Goal: Information Seeking & Learning: Find specific fact

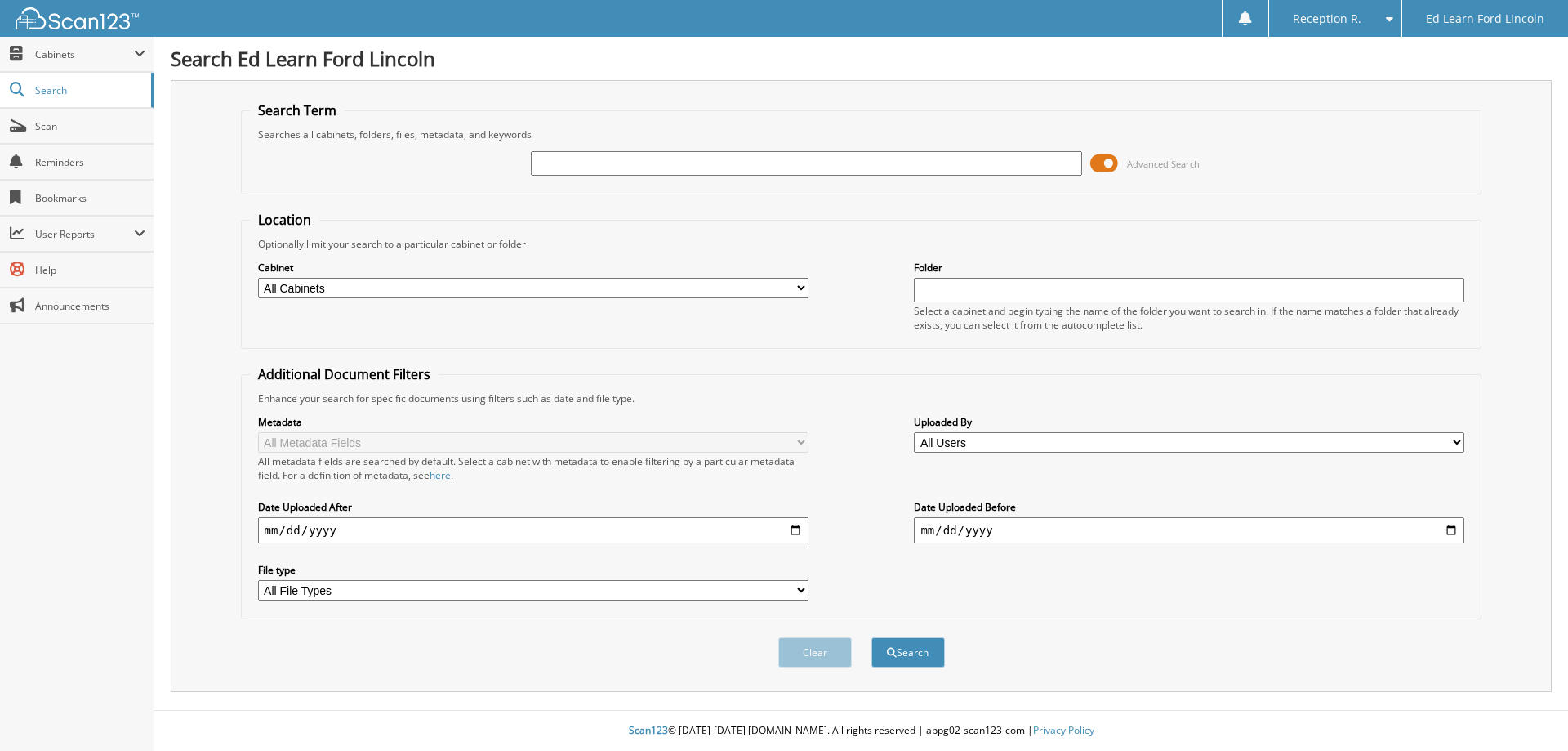
click at [736, 163] on input "text" at bounding box center [806, 162] width 551 height 24
type input "502575z"
click at [871, 637] on button "Search" at bounding box center [908, 652] width 74 height 30
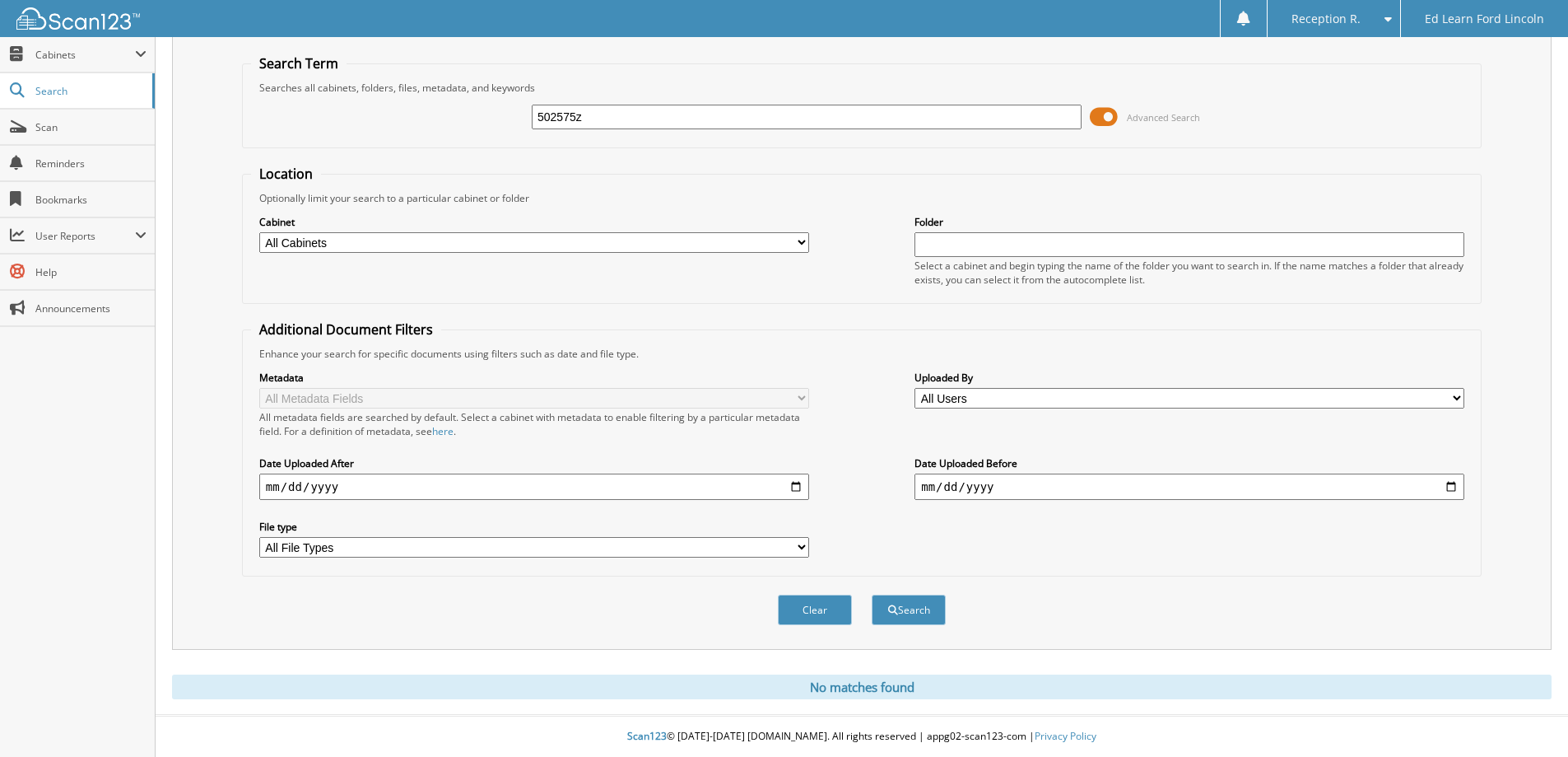
scroll to position [49, 0]
click at [918, 619] on button "Search" at bounding box center [908, 609] width 74 height 30
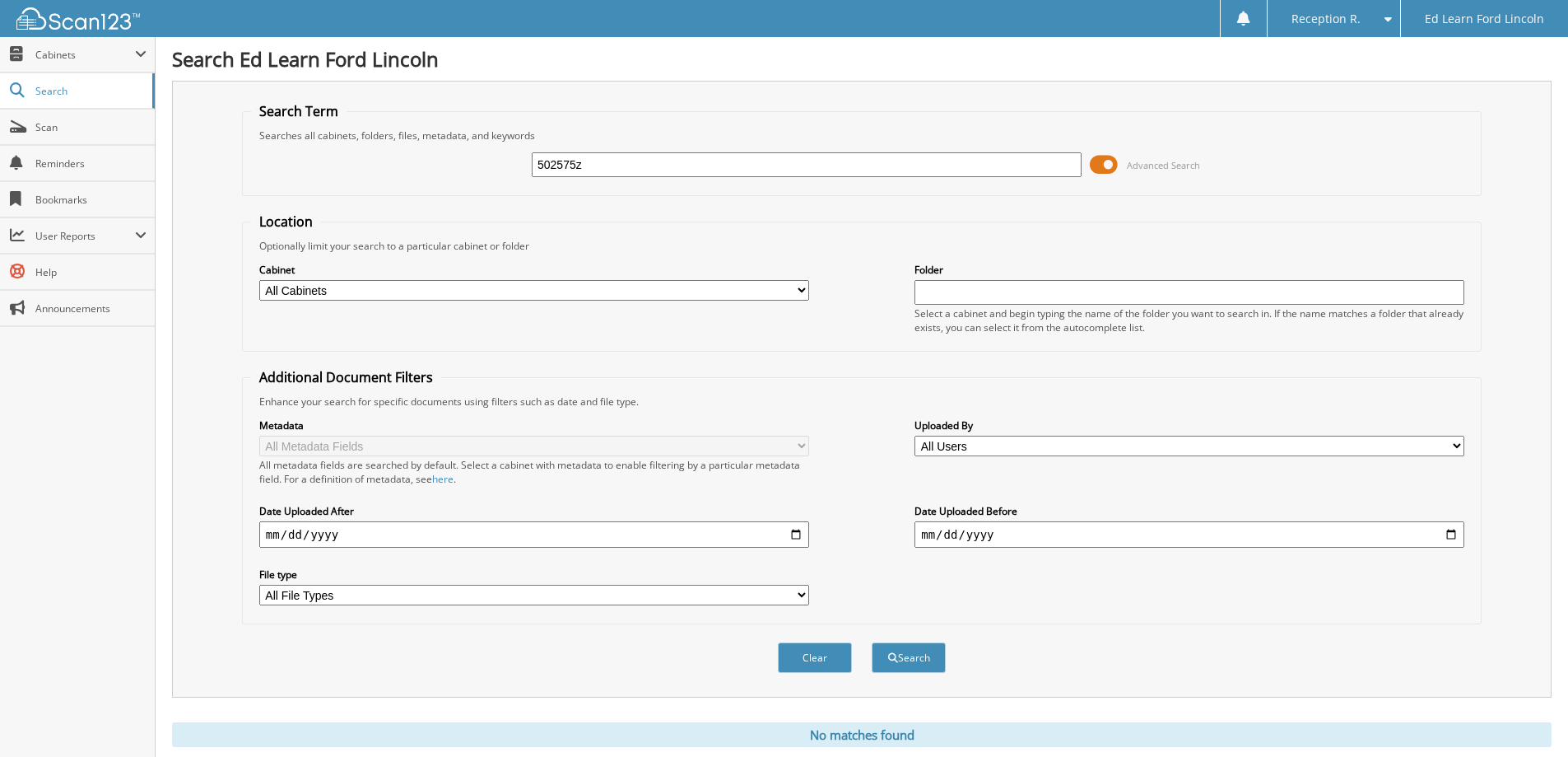
drag, startPoint x: 617, startPoint y: 166, endPoint x: 292, endPoint y: 141, distance: 326.0
click at [293, 142] on fieldset "Search Term Searches all cabinets, folders, files, metadata, and keywords 50257…" at bounding box center [861, 149] width 1239 height 94
type input "[PERSON_NAME]"
click at [871, 642] on button "Search" at bounding box center [908, 657] width 74 height 30
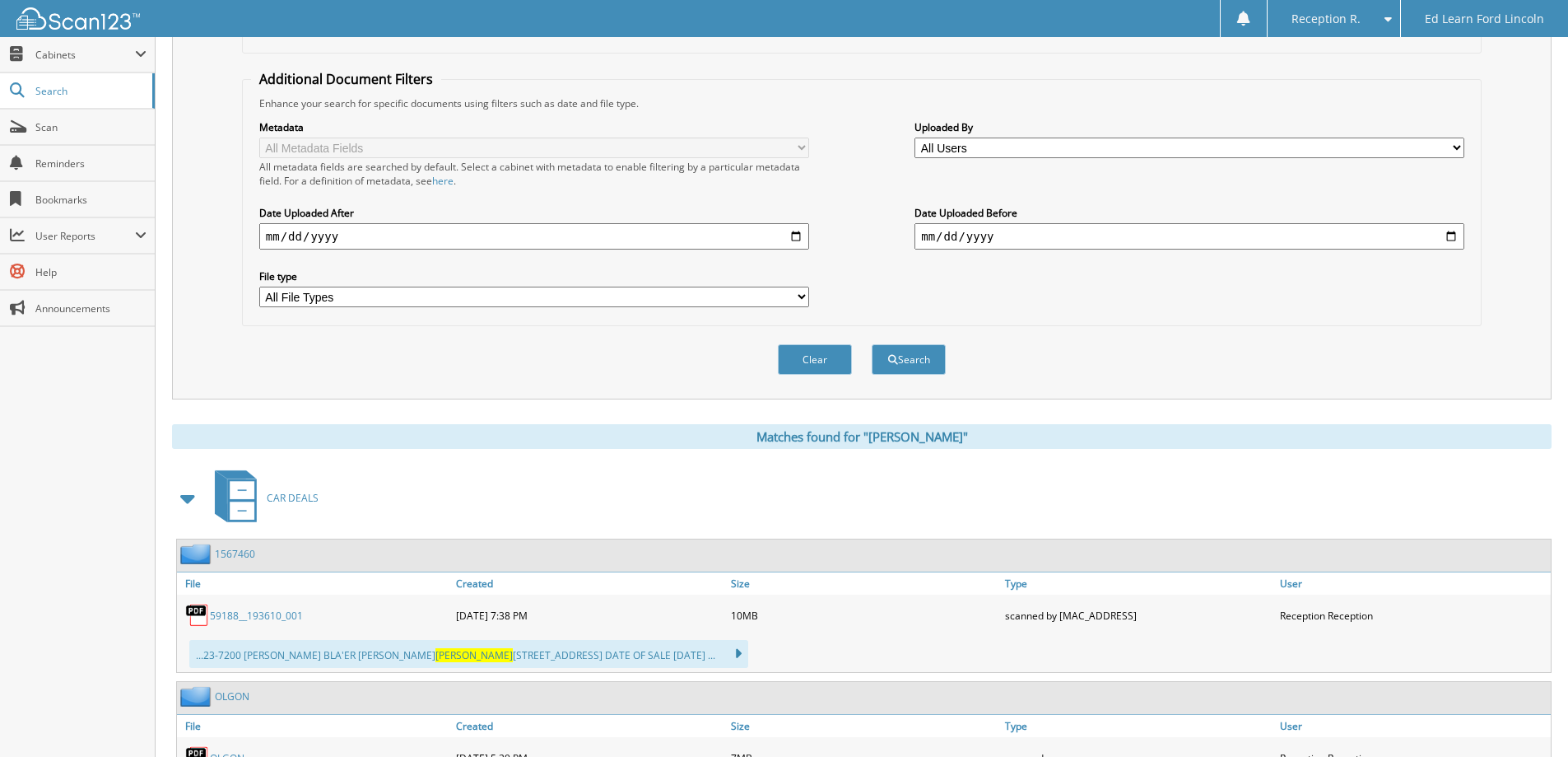
scroll to position [494, 0]
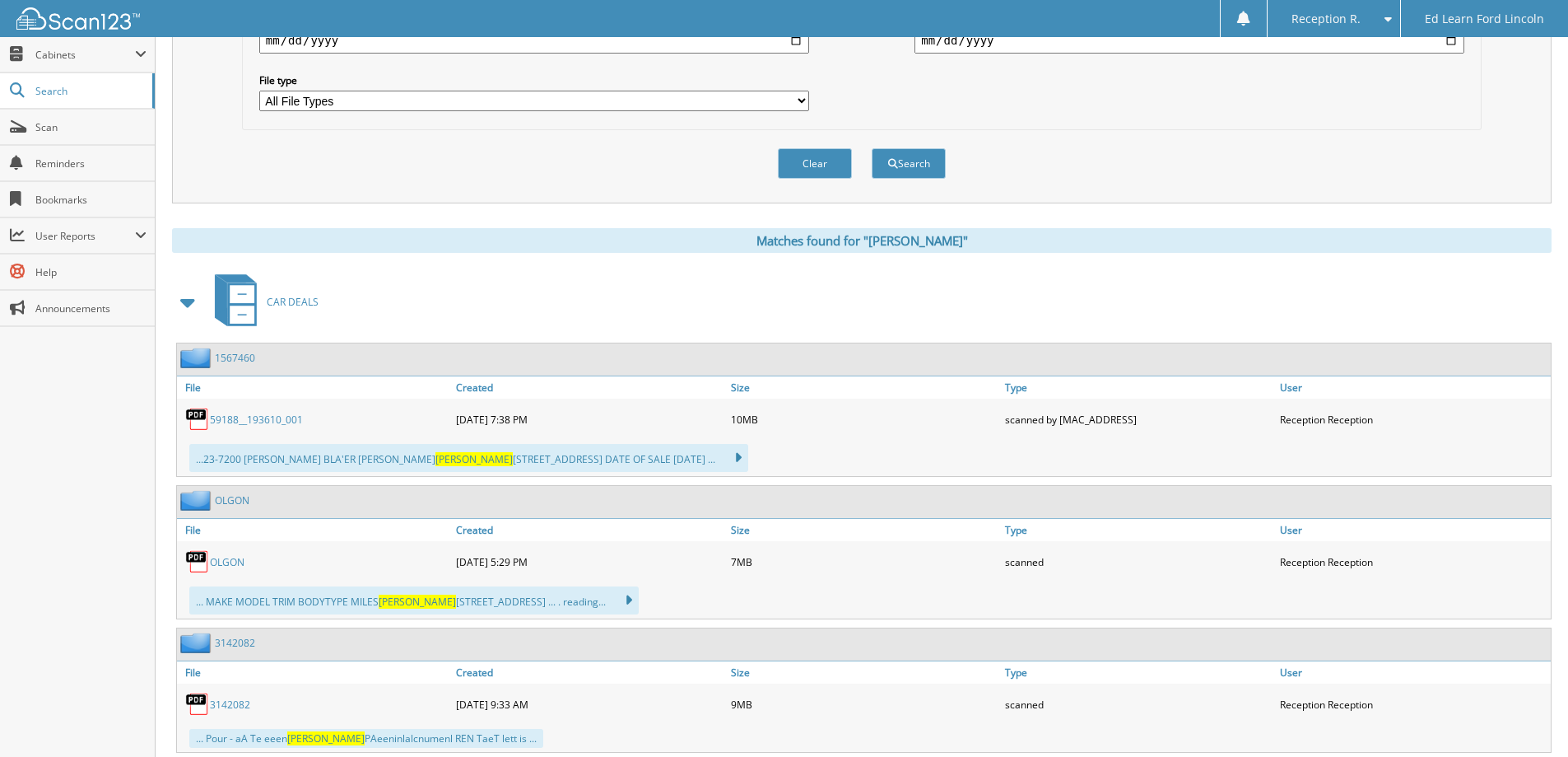
click at [232, 558] on link "OLGON" at bounding box center [227, 562] width 35 height 14
click at [217, 501] on link "OLGON" at bounding box center [232, 500] width 35 height 14
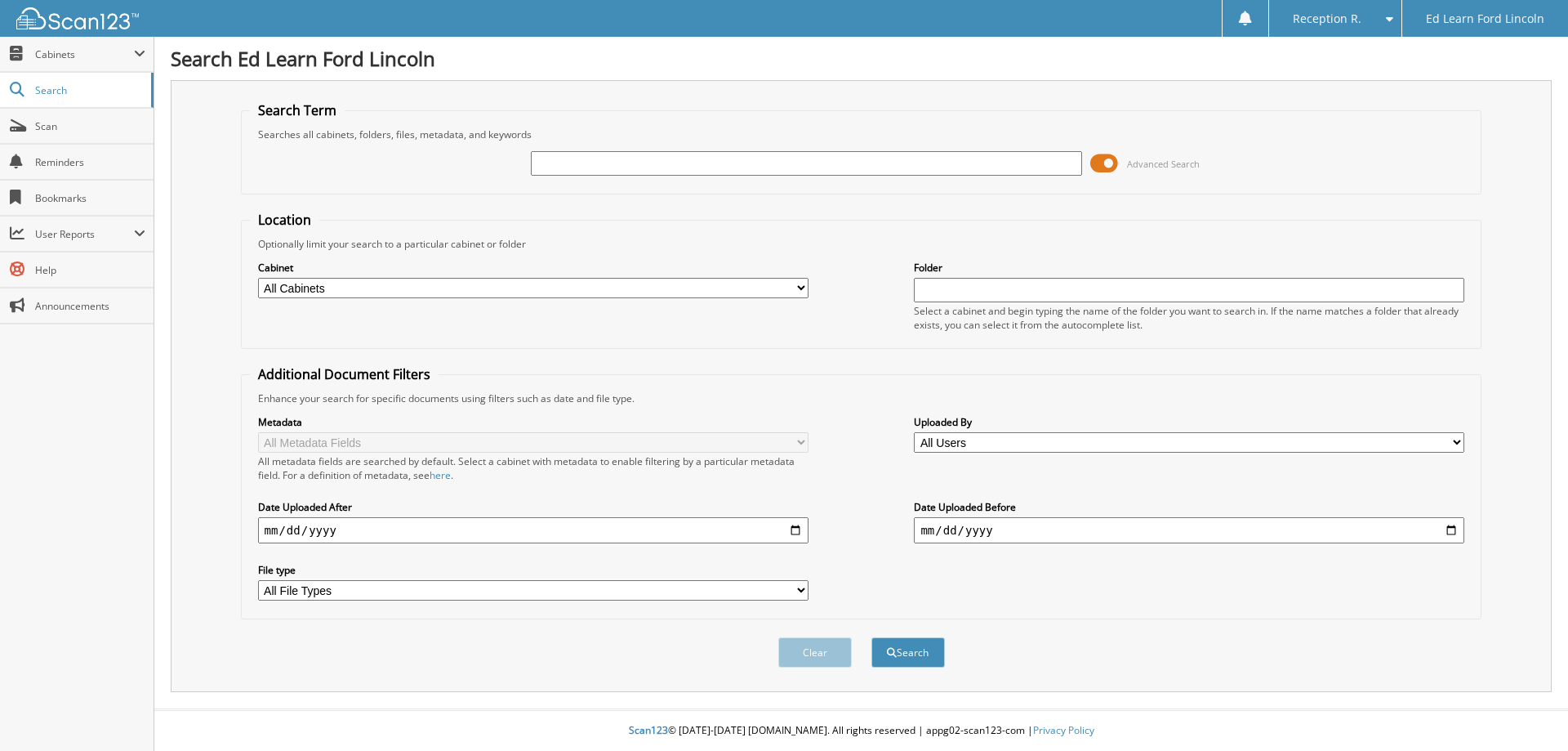
click at [699, 167] on input "text" at bounding box center [806, 162] width 551 height 24
type input "[PERSON_NAME]"
click at [871, 637] on button "Search" at bounding box center [908, 652] width 74 height 30
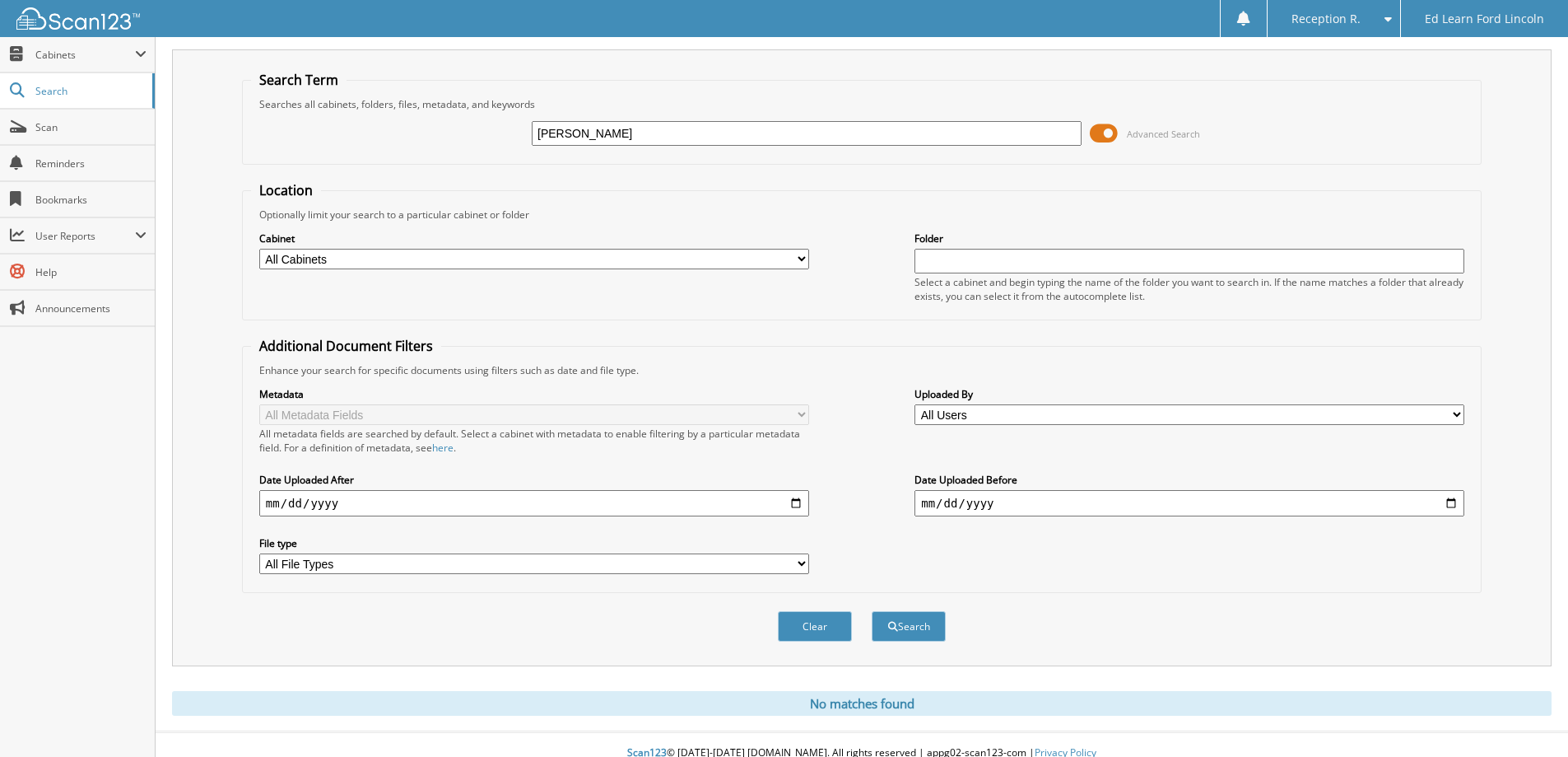
scroll to position [49, 0]
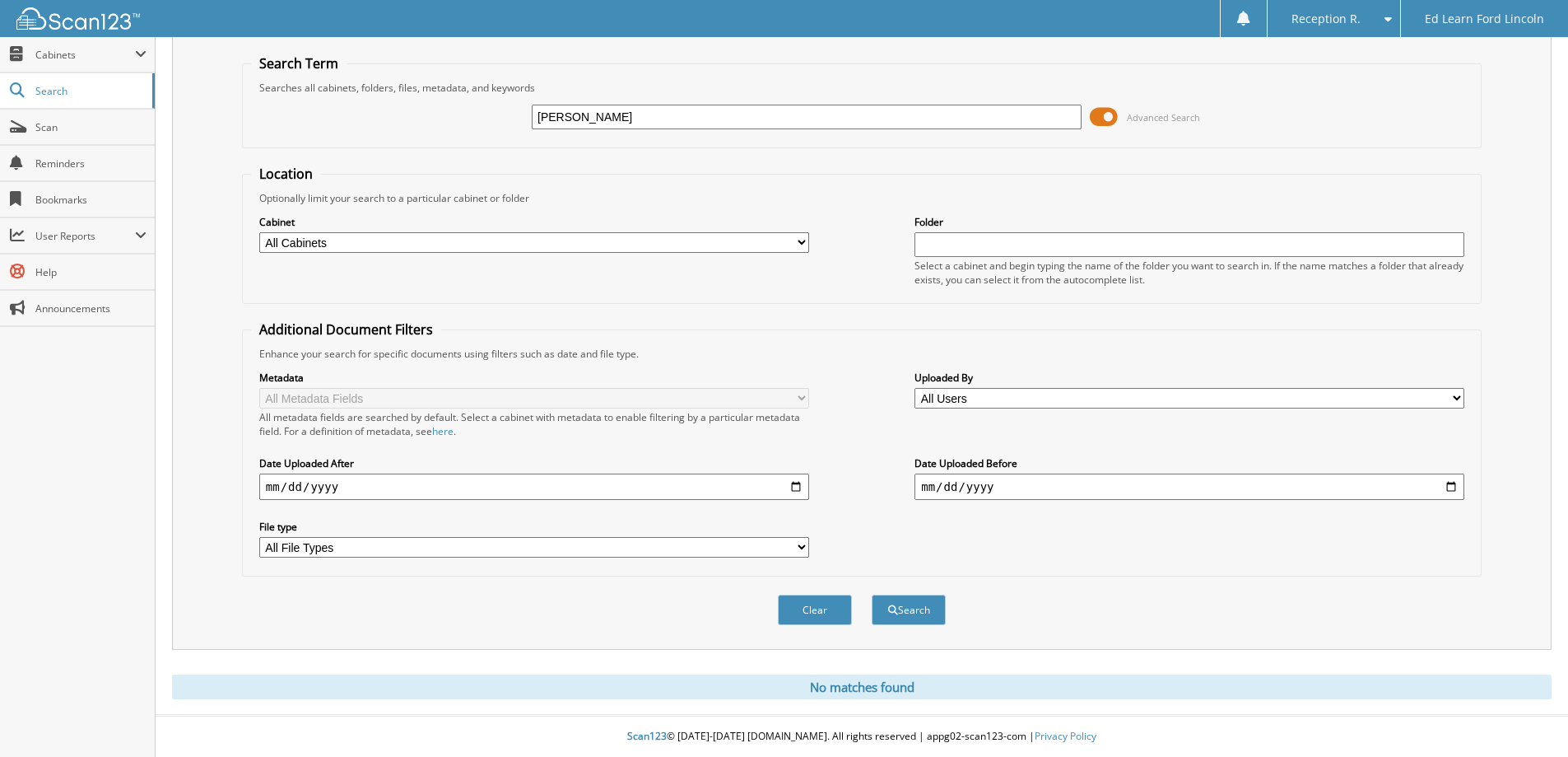
drag, startPoint x: 615, startPoint y: 118, endPoint x: 362, endPoint y: 89, distance: 254.7
click at [364, 90] on fieldset "Search Term Searches all cabinets, folders, files, metadata, and keywords BAYLI…" at bounding box center [861, 100] width 1239 height 94
type input "409052"
click at [871, 594] on button "Search" at bounding box center [908, 609] width 74 height 30
